Goal: Information Seeking & Learning: Learn about a topic

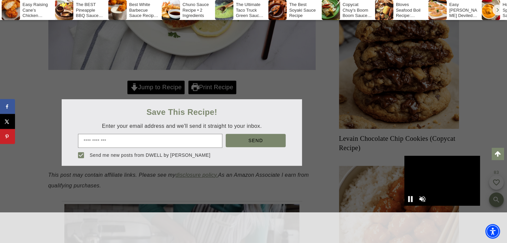
click at [318, 136] on div at bounding box center [253, 121] width 507 height 243
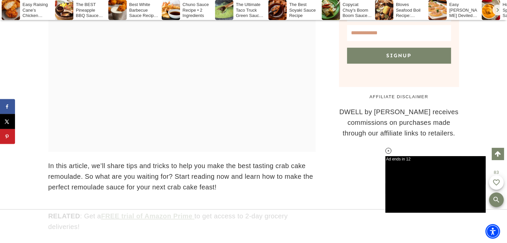
drag, startPoint x: 509, startPoint y: 240, endPoint x: 487, endPoint y: 76, distance: 165.2
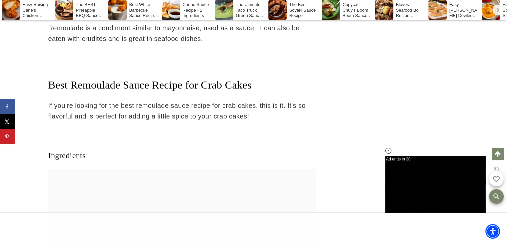
scroll to position [1814, 0]
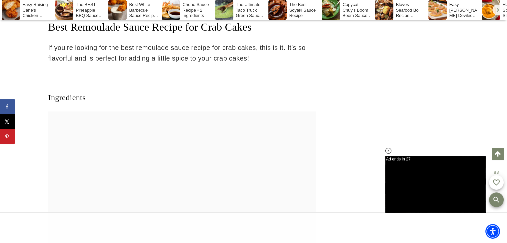
drag, startPoint x: 510, startPoint y: 240, endPoint x: 326, endPoint y: 111, distance: 225.1
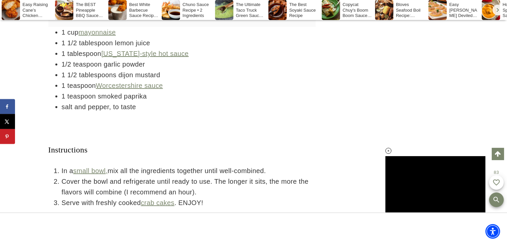
scroll to position [2015, 0]
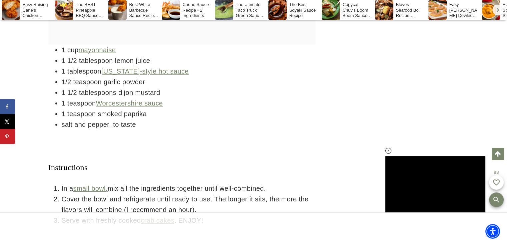
scroll to position [2015, 0]
